Goal: Information Seeking & Learning: Learn about a topic

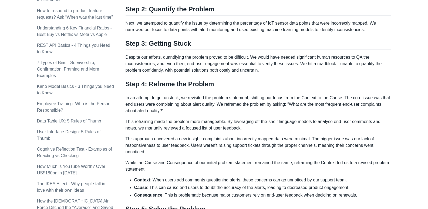
scroll to position [405, 0]
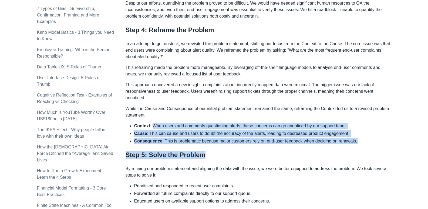
drag, startPoint x: 152, startPoint y: 125, endPoint x: 368, endPoint y: 145, distance: 216.5
drag, startPoint x: 339, startPoint y: 138, endPoint x: 401, endPoint y: 135, distance: 61.9
click at [401, 135] on div "[PERSON_NAME] Startup Strategy Subscribe Articles Search About Subscribe Topics…" at bounding box center [214, 1] width 416 height 807
click at [399, 134] on div "[PERSON_NAME] Startup Strategy Subscribe Articles Search About Subscribe Topics…" at bounding box center [214, 1] width 416 height 807
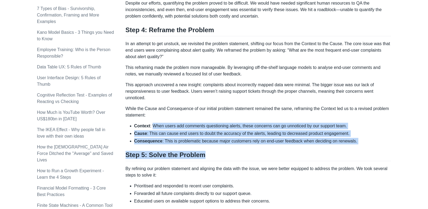
click at [399, 134] on div "[PERSON_NAME] Startup Strategy Subscribe Articles Search About Subscribe Topics…" at bounding box center [214, 1] width 416 height 807
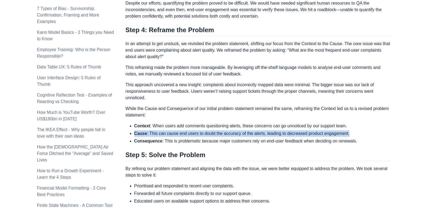
click at [399, 134] on div "[PERSON_NAME] Startup Strategy Subscribe Articles Search About Subscribe Topics…" at bounding box center [214, 1] width 416 height 807
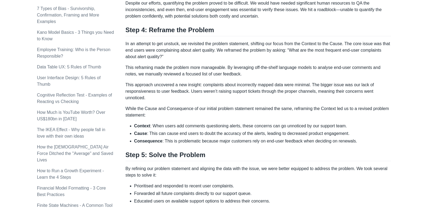
click at [421, 107] on div "[PERSON_NAME] Startup Strategy Subscribe Articles Search About Subscribe Topics…" at bounding box center [214, 1] width 416 height 807
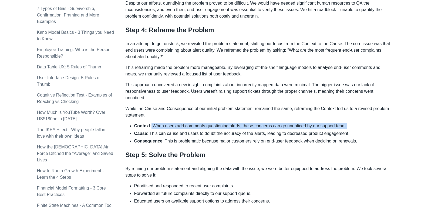
drag, startPoint x: 151, startPoint y: 125, endPoint x: 347, endPoint y: 124, distance: 196.5
click at [347, 124] on li "Context : When users add comments questioning alerts, these concerns can go unn…" at bounding box center [262, 126] width 257 height 6
drag, startPoint x: 359, startPoint y: 116, endPoint x: 348, endPoint y: 124, distance: 13.7
click at [348, 124] on li "Context : When users add comments questioning alerts, these concerns can go unn…" at bounding box center [262, 126] width 257 height 6
copy li "When users add comments questioning alerts, these concerns can go unnoticed by …"
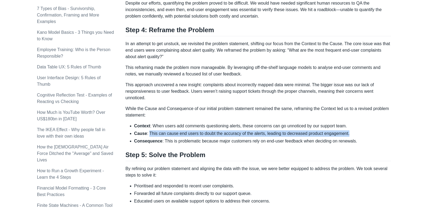
drag, startPoint x: 147, startPoint y: 133, endPoint x: 365, endPoint y: 136, distance: 217.8
click at [365, 136] on li "Cause : This can cause end users to doubt the accuracy of the alerts, leading t…" at bounding box center [262, 133] width 257 height 6
copy li "This can cause end users to doubt the accuracy of the alerts, leading to decrea…"
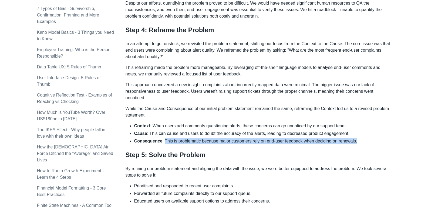
drag, startPoint x: 162, startPoint y: 141, endPoint x: 353, endPoint y: 139, distance: 190.0
click at [353, 139] on li "Consequence : This is problematic because major customers rely on end-user feed…" at bounding box center [262, 141] width 257 height 6
copy li "This is problematic because major customers rely on end-user feedback when deci…"
